Goal: Task Accomplishment & Management: Use online tool/utility

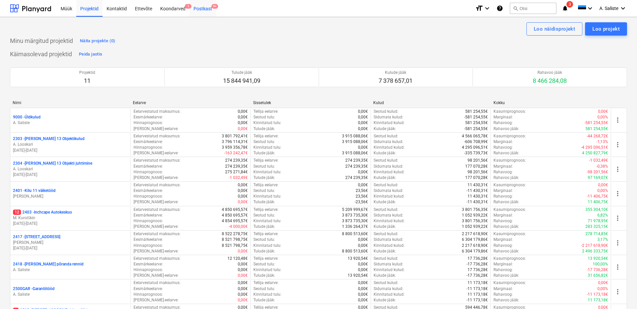
click at [202, 6] on div "Postkast 9+" at bounding box center [202, 8] width 27 height 17
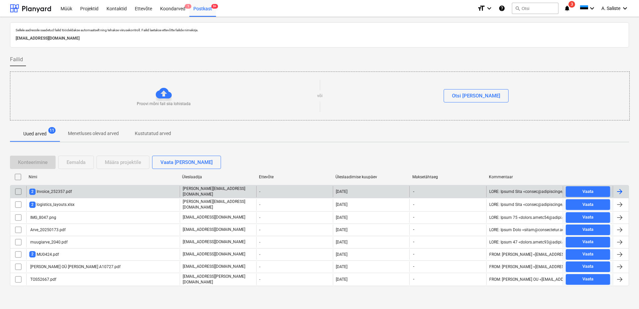
click at [86, 194] on div "2 Invoice_252357.pdf" at bounding box center [102, 191] width 153 height 11
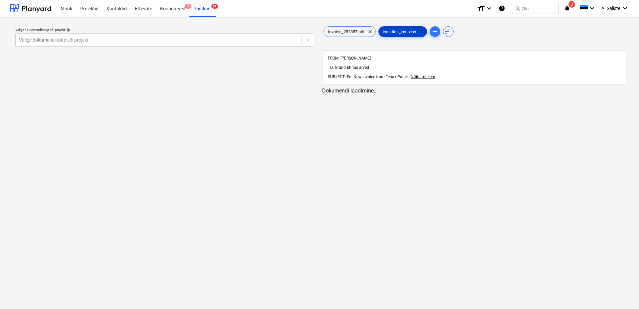
click at [423, 30] on span "clear" at bounding box center [422, 32] width 8 height 8
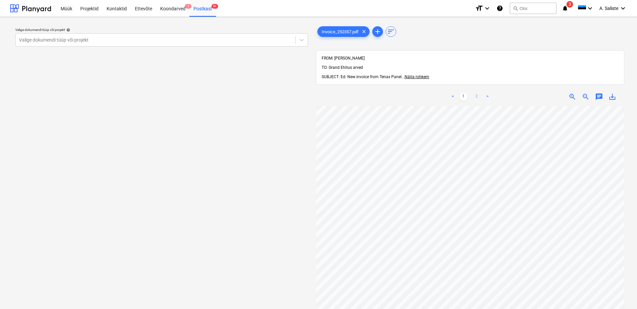
click at [476, 93] on link "2" at bounding box center [477, 97] width 8 height 8
click at [464, 93] on link "1" at bounding box center [463, 97] width 8 height 8
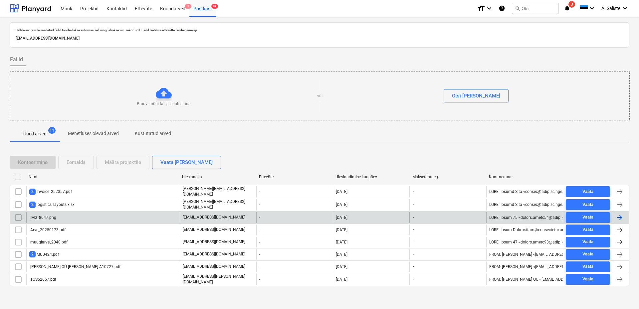
click at [62, 214] on div "IMG_8047.png" at bounding box center [102, 217] width 153 height 11
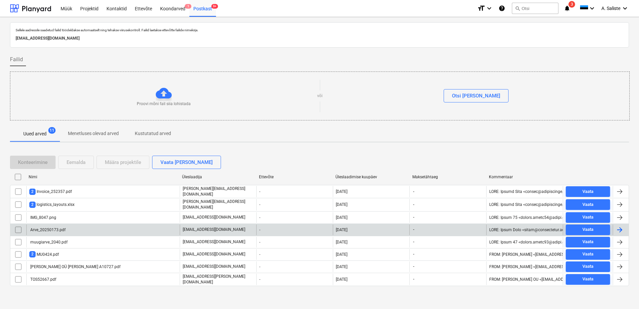
click at [48, 229] on div "Arve_20250173.pdf" at bounding box center [47, 230] width 36 height 5
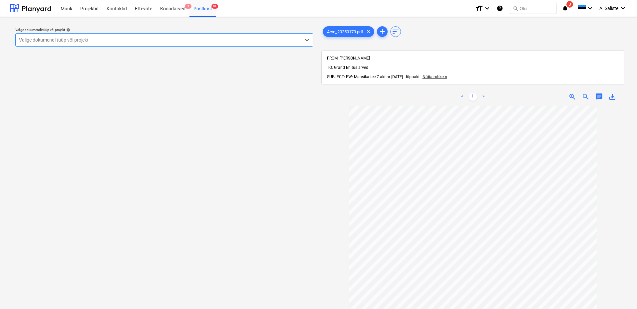
click at [222, 39] on div at bounding box center [158, 40] width 278 height 7
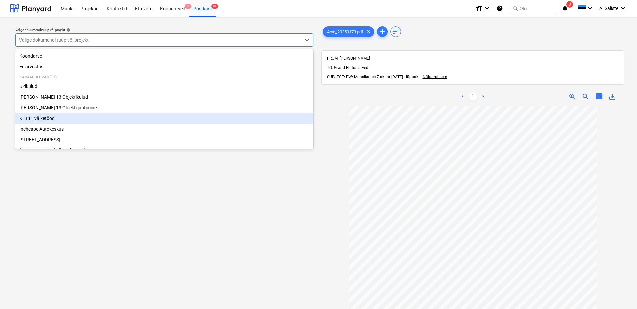
scroll to position [92, 0]
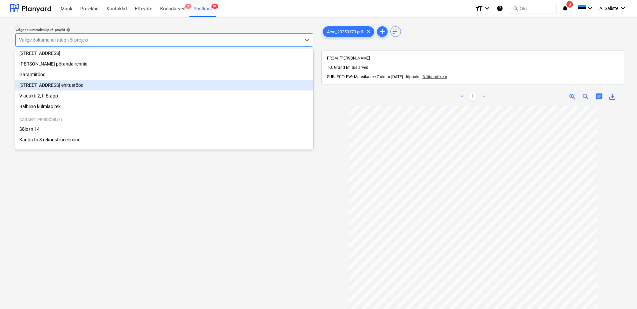
click at [66, 84] on div "[STREET_ADDRESS] ehitustööd" at bounding box center [164, 85] width 298 height 11
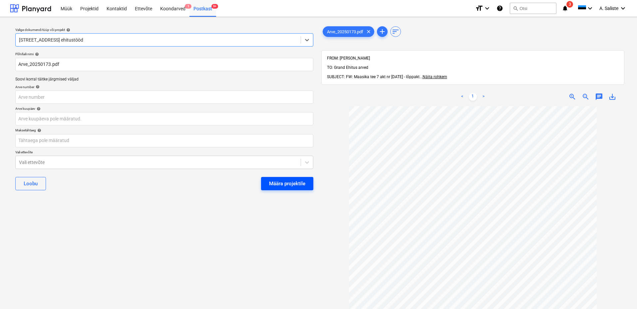
click at [284, 183] on div "Määra projektile" at bounding box center [287, 183] width 36 height 9
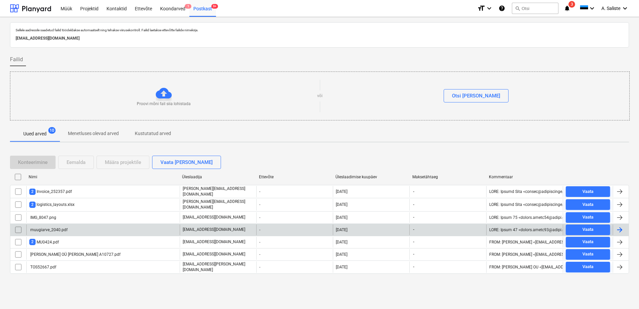
click at [56, 228] on div "muugiarve_2040.pdf" at bounding box center [48, 230] width 38 height 5
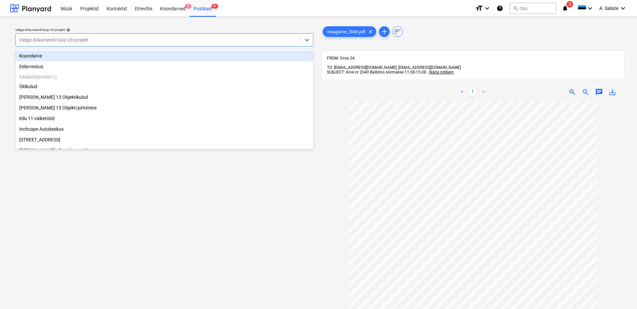
click at [270, 42] on div at bounding box center [158, 40] width 278 height 7
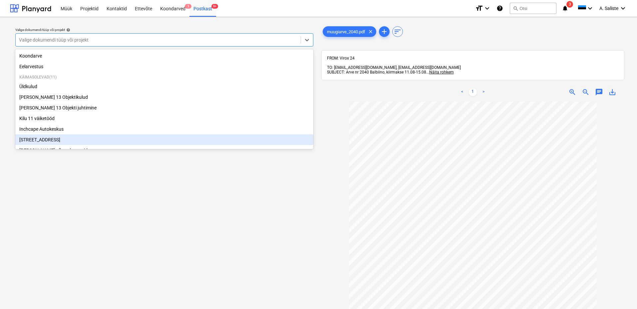
scroll to position [92, 0]
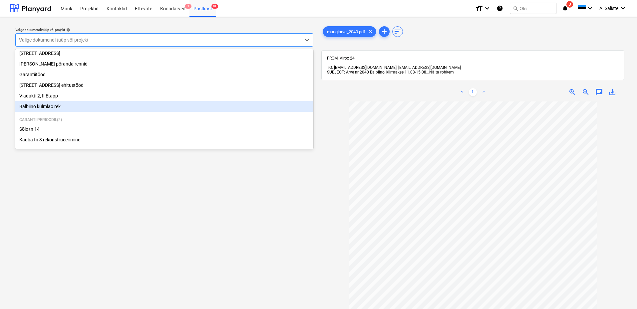
click at [48, 104] on div "Balbiino külmlao rek" at bounding box center [164, 106] width 298 height 11
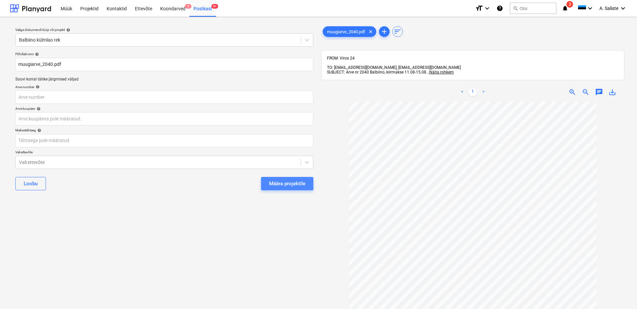
click at [282, 180] on div "Määra projektile" at bounding box center [287, 183] width 36 height 9
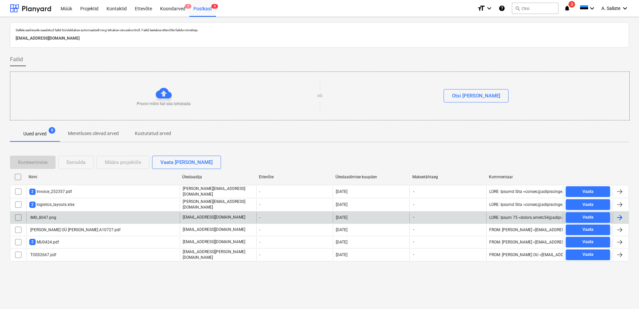
click at [63, 215] on div "IMG_8047.png" at bounding box center [102, 217] width 153 height 11
click at [17, 215] on input "checkbox" at bounding box center [18, 217] width 11 height 11
click at [77, 163] on div "Eemalda" at bounding box center [76, 162] width 19 height 9
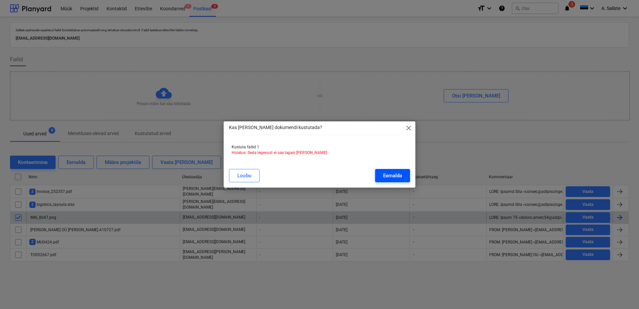
click at [390, 176] on div "Eemalda" at bounding box center [392, 175] width 19 height 9
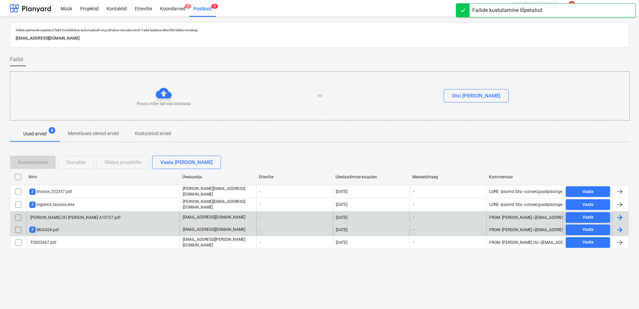
click at [59, 228] on div "2 MU0424.pdf" at bounding box center [102, 230] width 153 height 11
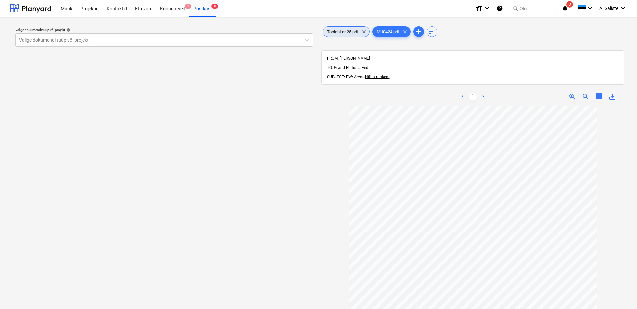
click at [353, 31] on span "Tooleht nr 25.pdf" at bounding box center [343, 31] width 40 height 5
click at [377, 30] on span "MU0424.pdf" at bounding box center [382, 31] width 31 height 5
click at [257, 39] on div at bounding box center [158, 40] width 278 height 7
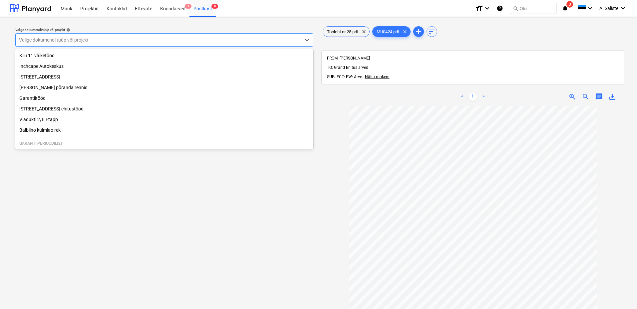
scroll to position [92, 0]
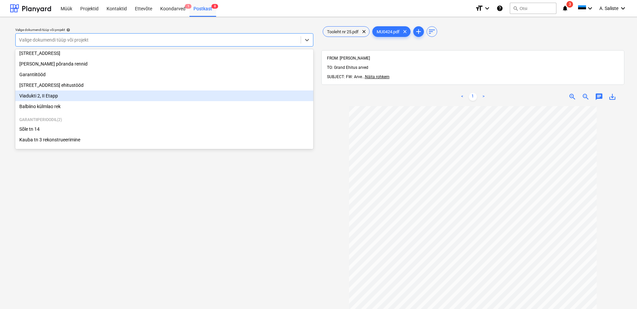
click at [46, 96] on div "Viadukti 2, II Etapp" at bounding box center [164, 96] width 298 height 11
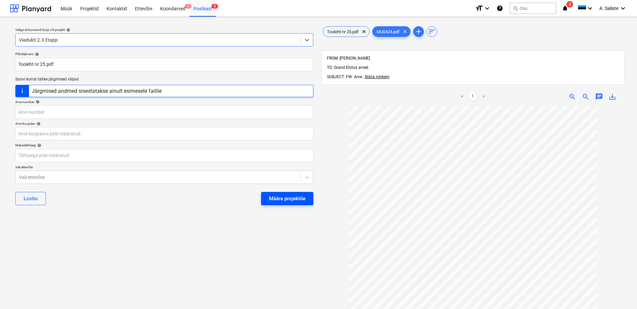
click at [271, 201] on div "Määra projektile" at bounding box center [287, 198] width 36 height 9
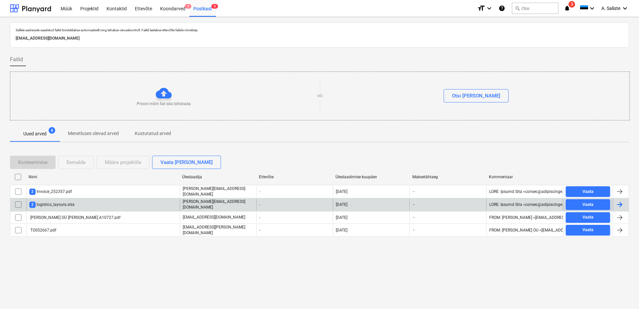
click at [70, 205] on div "2 logistics_layouts.xlsx" at bounding box center [51, 205] width 45 height 6
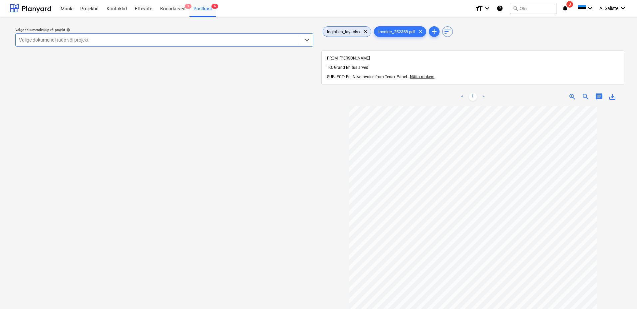
click at [349, 32] on span "logistics_lay...xlsx" at bounding box center [343, 31] width 41 height 5
click at [380, 31] on span "Invoice_252358.pdf" at bounding box center [391, 31] width 45 height 5
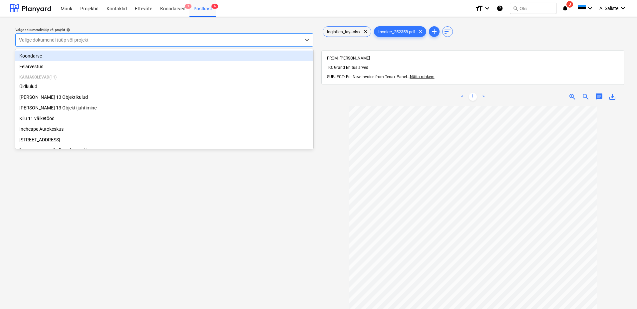
drag, startPoint x: 239, startPoint y: 38, endPoint x: 217, endPoint y: 43, distance: 22.1
click at [238, 39] on div at bounding box center [158, 40] width 278 height 7
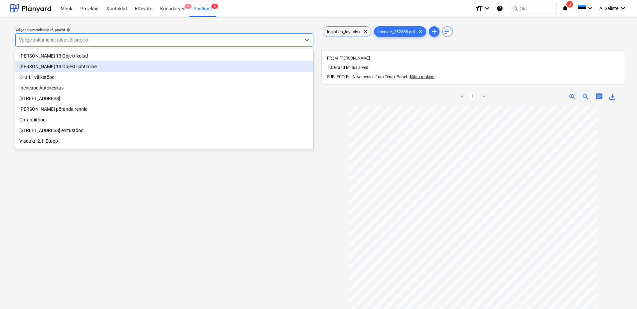
scroll to position [92, 0]
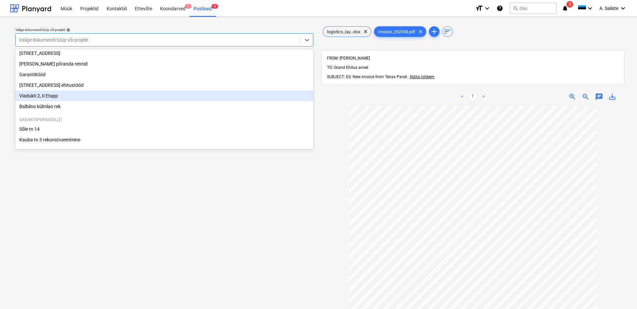
click at [55, 96] on div "Viadukti 2, II Etapp" at bounding box center [164, 96] width 298 height 11
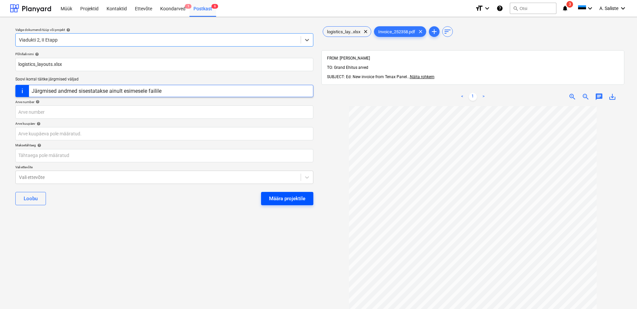
click at [287, 197] on div "Määra projektile" at bounding box center [287, 198] width 36 height 9
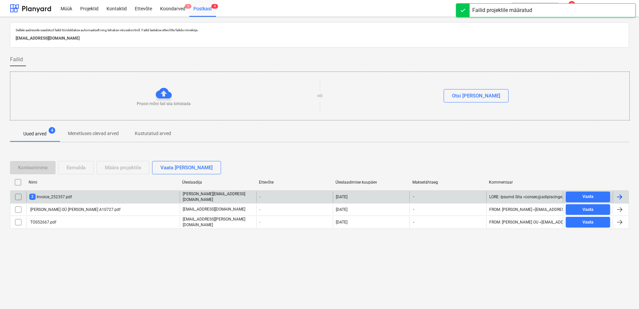
click at [66, 197] on div "2 Invoice_252357.pdf" at bounding box center [50, 197] width 43 height 6
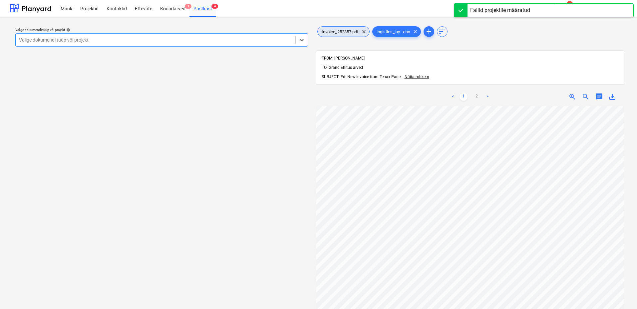
click at [347, 28] on div "Invoice_252357.pdf clear" at bounding box center [343, 31] width 52 height 11
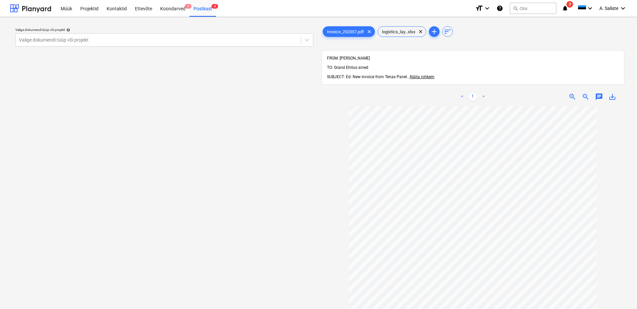
drag, startPoint x: 281, startPoint y: 41, endPoint x: 269, endPoint y: 47, distance: 14.0
click at [279, 44] on div "Valige dokumendi tüüp või projekt" at bounding box center [158, 39] width 285 height 9
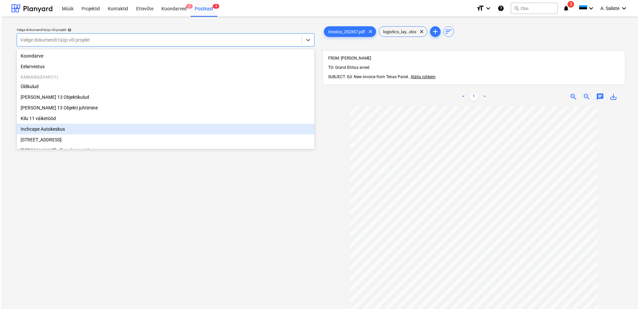
scroll to position [92, 0]
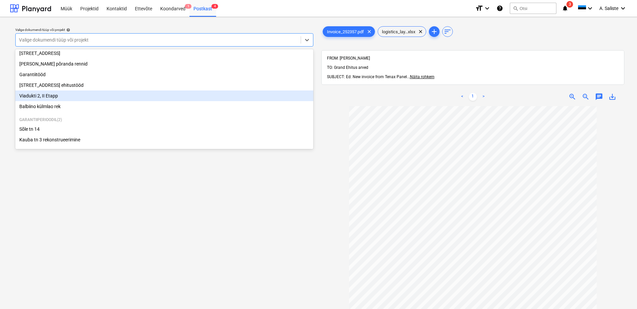
click at [57, 92] on div "Viadukti 2, II Etapp" at bounding box center [164, 96] width 298 height 11
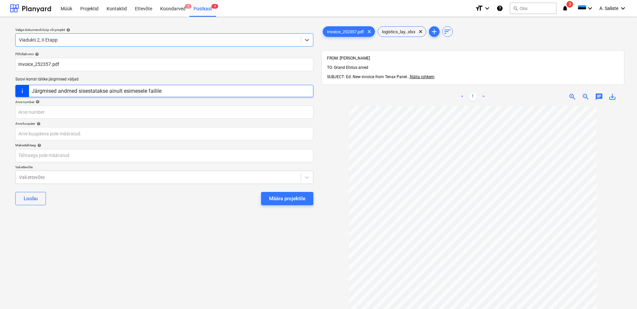
click at [277, 195] on div "Määra projektile" at bounding box center [287, 198] width 36 height 9
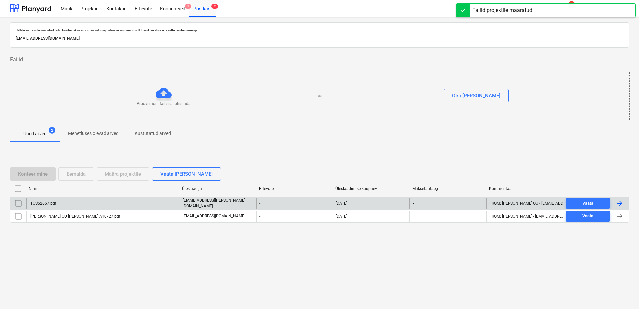
click at [80, 203] on div "TOS52667.pdf" at bounding box center [102, 203] width 153 height 11
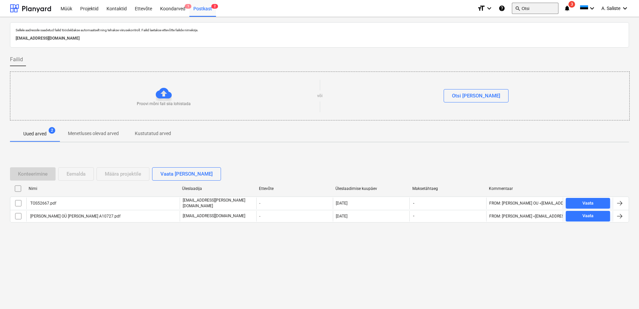
click at [527, 9] on button "search Otsi" at bounding box center [535, 8] width 47 height 11
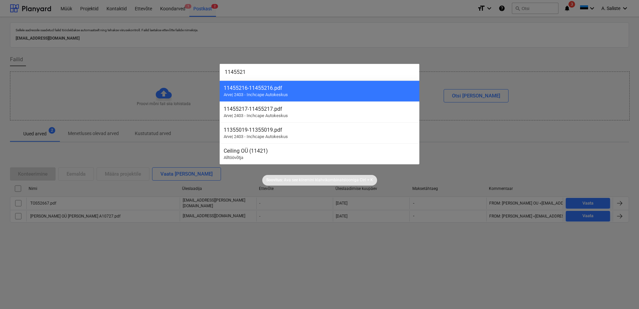
type input "11455218"
